Goal: Transaction & Acquisition: Download file/media

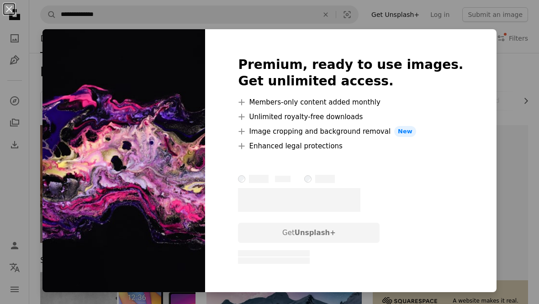
scroll to position [269, 0]
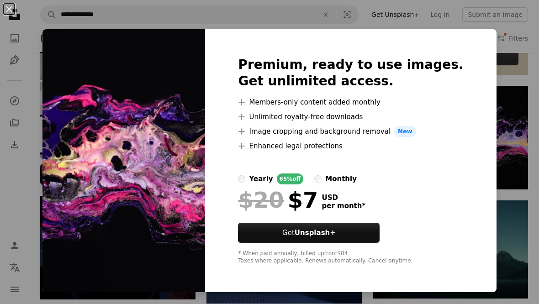
click at [497, 47] on div "An X shape Premium, ready to use images. Get unlimited access. A plus sign Memb…" at bounding box center [269, 152] width 539 height 304
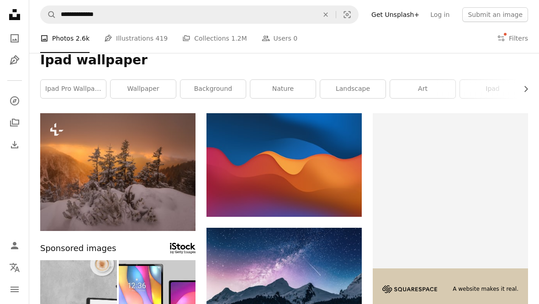
scroll to position [13, 0]
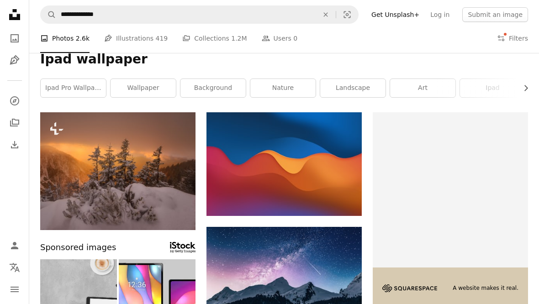
click at [512, 36] on button "Filters Filters" at bounding box center [512, 38] width 31 height 29
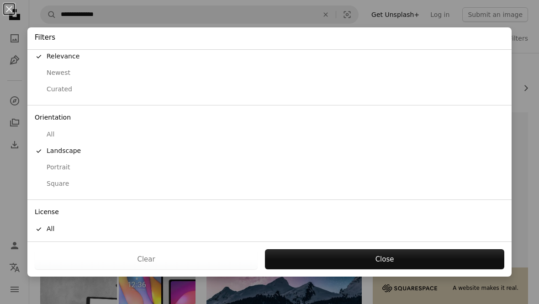
scroll to position [21, 0]
click at [68, 259] on div "Free" at bounding box center [270, 263] width 470 height 9
click at [363, 269] on button "Apply" at bounding box center [384, 259] width 240 height 20
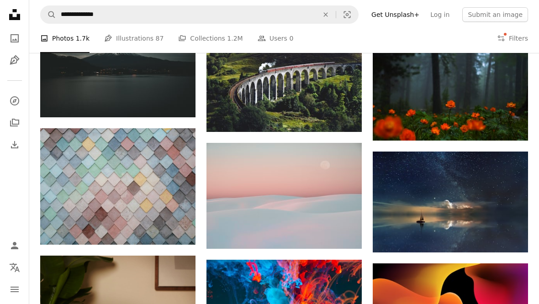
scroll to position [891, 0]
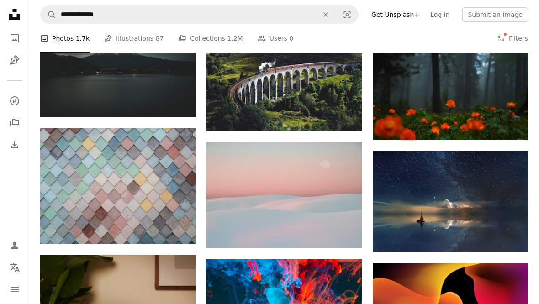
click at [481, 91] on img at bounding box center [450, 88] width 155 height 103
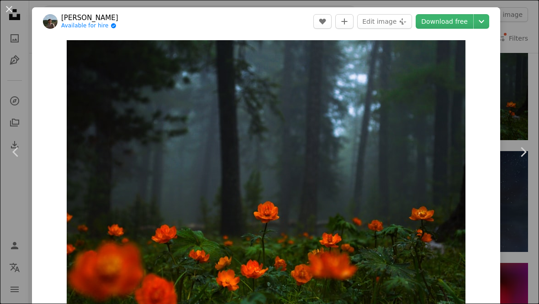
click at [514, 60] on div "An X shape Chevron left Chevron right Dembee Tsogoo Available for hire A checkm…" at bounding box center [269, 152] width 539 height 304
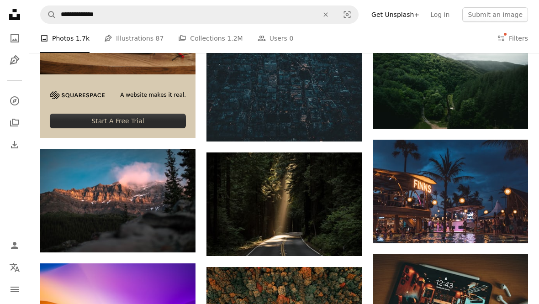
scroll to position [1279, 0]
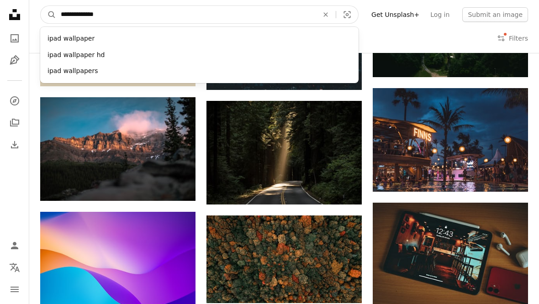
click at [149, 7] on input "**********" at bounding box center [185, 14] width 259 height 17
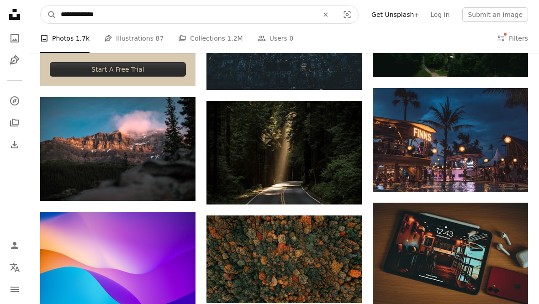
type input "**********"
click at [48, 15] on button "A magnifying glass" at bounding box center [49, 14] width 16 height 17
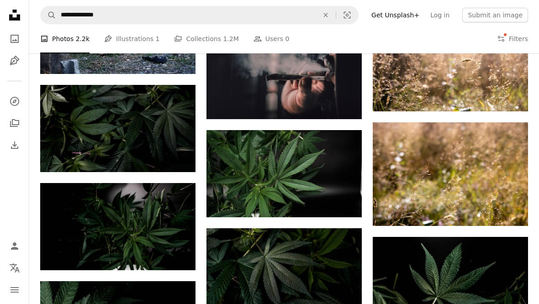
scroll to position [581, 0]
click at [148, 136] on img at bounding box center [117, 128] width 155 height 87
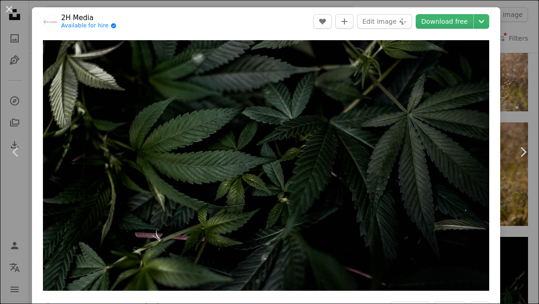
scroll to position [1, 0]
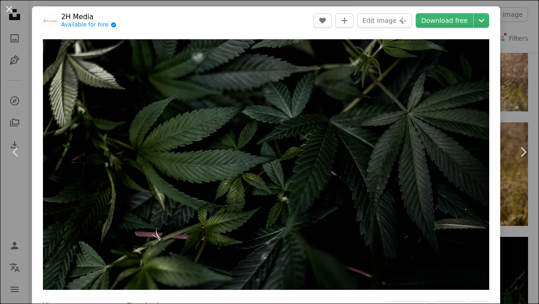
click at [464, 22] on link "Download free" at bounding box center [445, 20] width 58 height 15
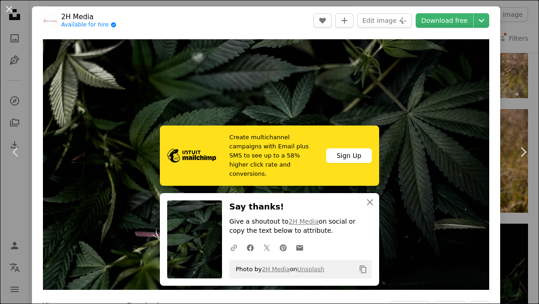
click at [370, 208] on icon "An X shape" at bounding box center [370, 202] width 11 height 11
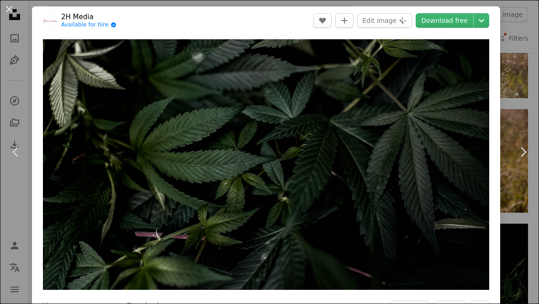
click at [489, 23] on icon "Chevron down" at bounding box center [481, 20] width 15 height 11
click at [507, 86] on div "An X shape Chevron left Chevron right 2H Media Available for hire A checkmark i…" at bounding box center [269, 152] width 539 height 304
